Goal: Task Accomplishment & Management: Use online tool/utility

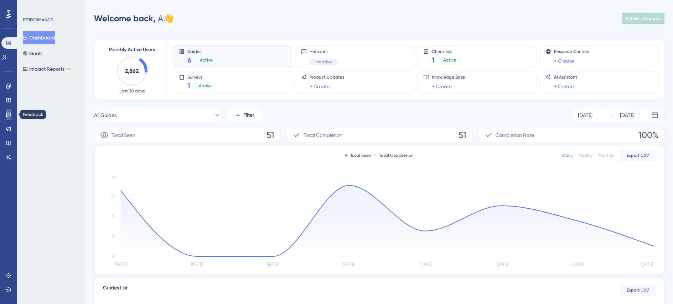
click at [9, 113] on icon at bounding box center [9, 115] width 6 height 6
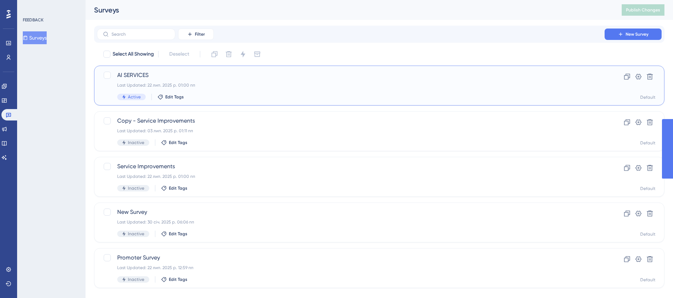
click at [257, 92] on div "AI SERVICES Last Updated: 22 лип. 2025 р. 01:00 пп Active Edit Tags" at bounding box center [350, 85] width 467 height 29
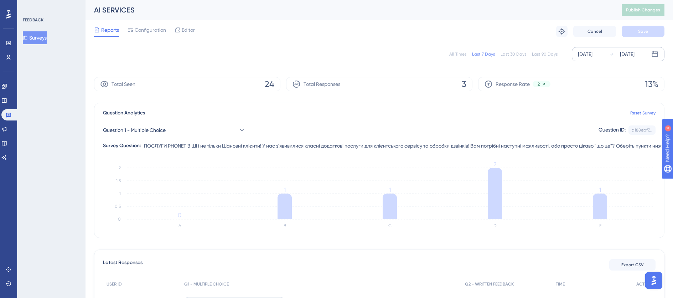
click at [592, 57] on div "[DATE]" at bounding box center [585, 54] width 15 height 9
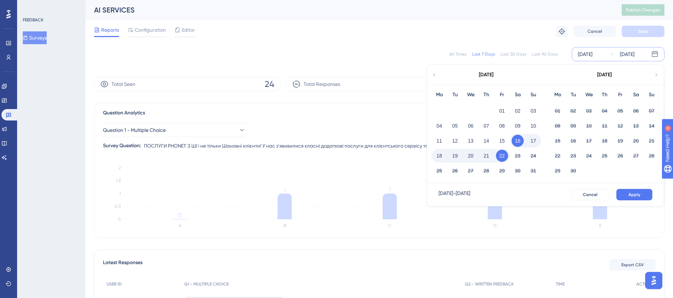
click at [486, 155] on button "21" at bounding box center [486, 156] width 12 height 12
click at [487, 155] on button "21" at bounding box center [486, 156] width 12 height 12
click at [641, 194] on button "Apply" at bounding box center [634, 194] width 36 height 11
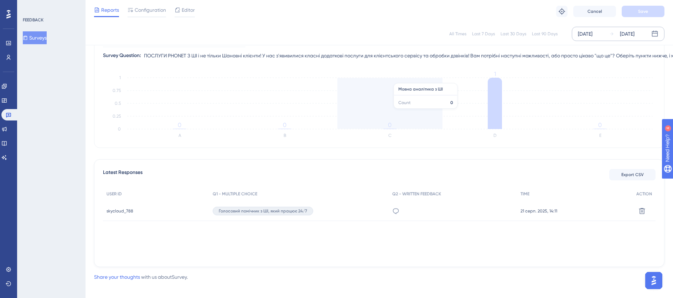
scroll to position [93, 0]
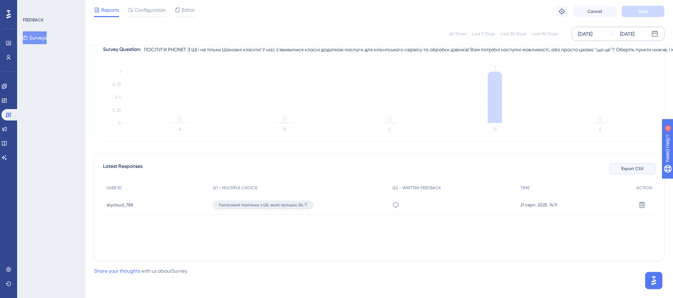
click at [631, 170] on span "Export CSV" at bounding box center [632, 169] width 22 height 6
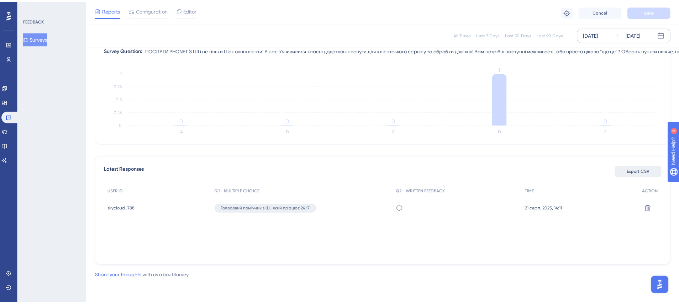
scroll to position [87, 0]
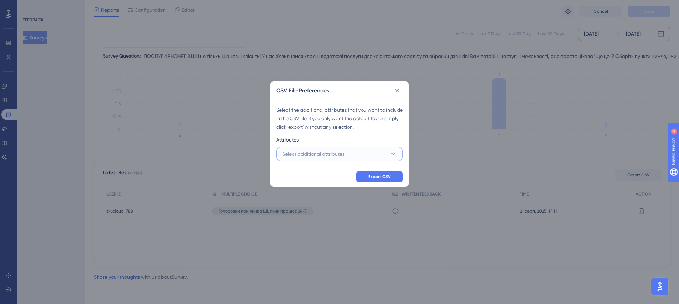
click at [312, 149] on button "Select additional attributes" at bounding box center [339, 154] width 127 height 14
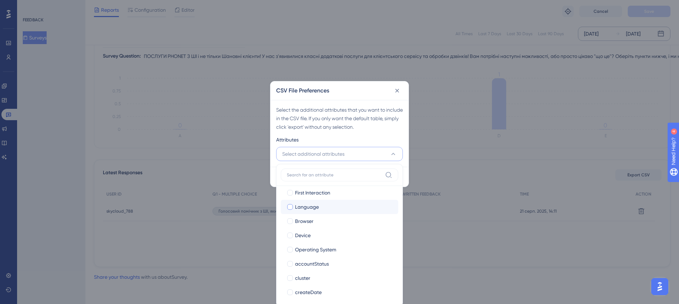
scroll to position [89, 0]
click at [290, 220] on div at bounding box center [290, 223] width 6 height 6
checkbox input "true"
click at [290, 250] on div at bounding box center [290, 251] width 6 height 6
checkbox input "true"
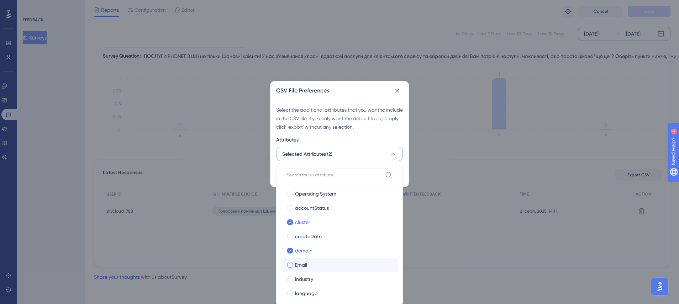
click at [289, 268] on div at bounding box center [290, 265] width 7 height 7
checkbox input "true"
click at [287, 279] on label "industry industry" at bounding box center [340, 279] width 118 height 14
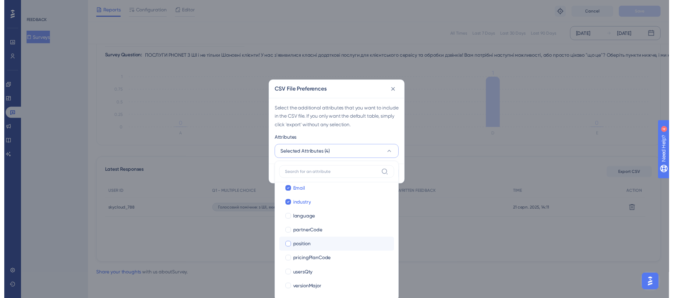
scroll to position [163, 0]
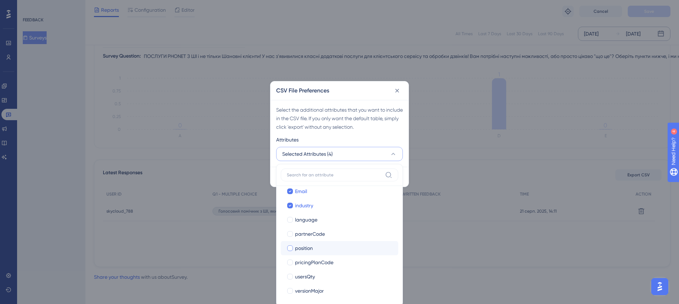
click at [291, 250] on div at bounding box center [290, 249] width 6 height 6
checkbox input "true"
click at [288, 276] on div at bounding box center [290, 277] width 6 height 6
checkbox input "true"
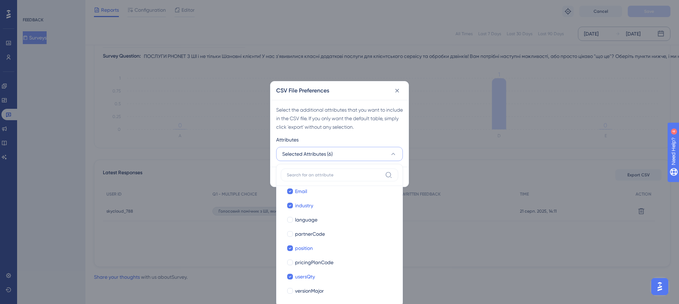
click at [397, 134] on div "Select the additional attributes that you want to include in the CSV file. If y…" at bounding box center [340, 133] width 138 height 67
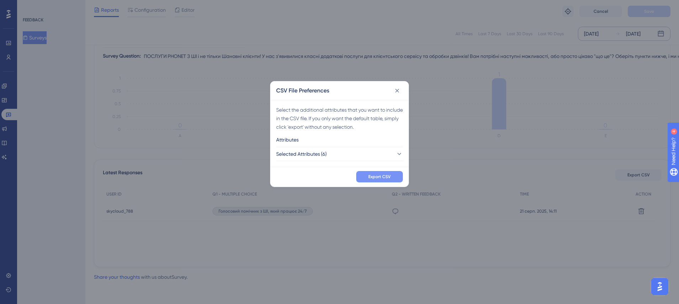
click at [383, 175] on span "Export CSV" at bounding box center [380, 177] width 22 height 6
